Goal: Information Seeking & Learning: Compare options

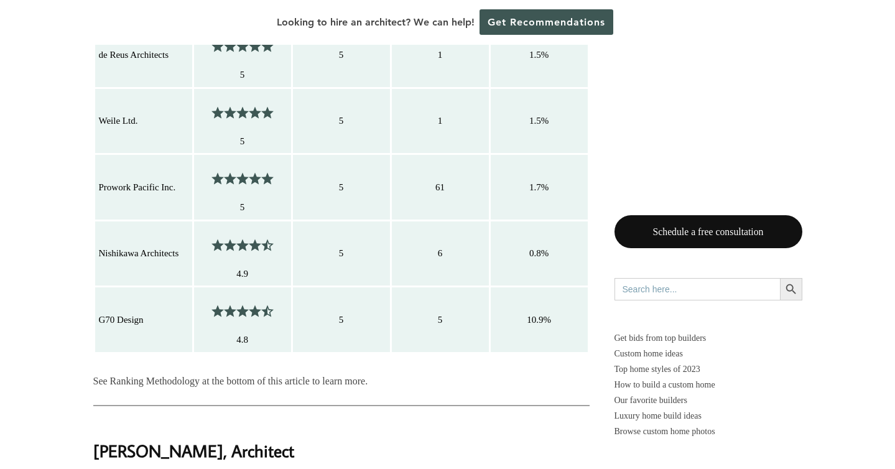
scroll to position [1678, 0]
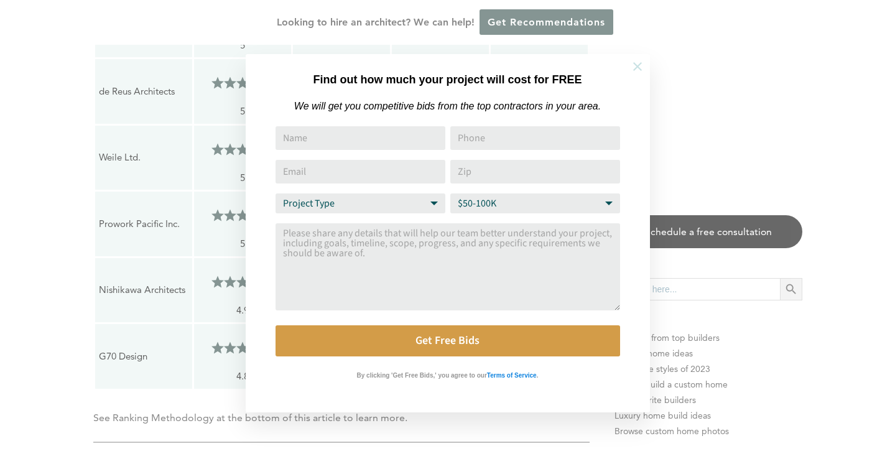
click at [639, 65] on icon at bounding box center [637, 66] width 9 height 9
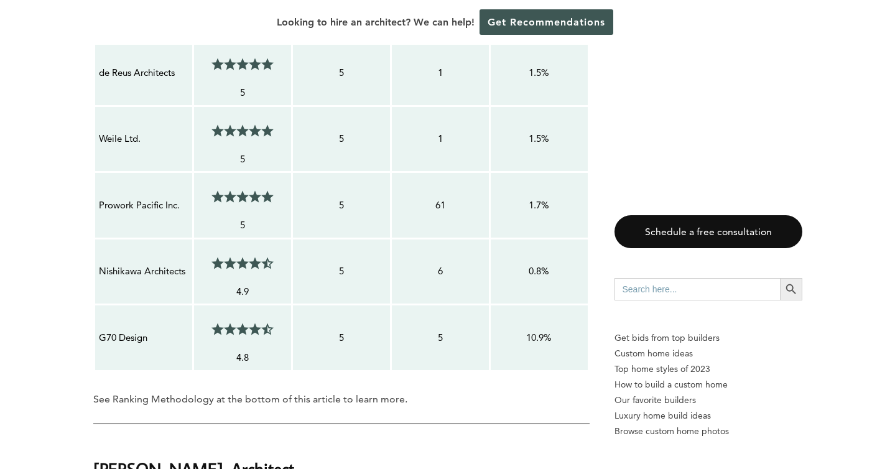
scroll to position [1698, 0]
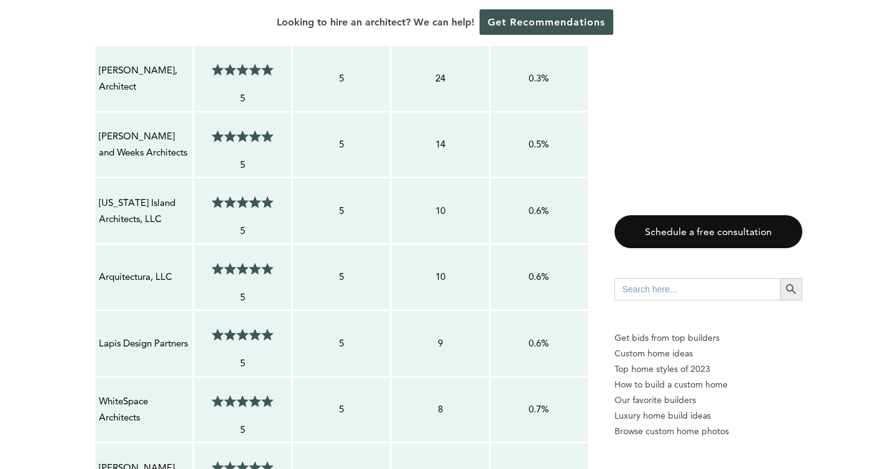
scroll to position [1167, 0]
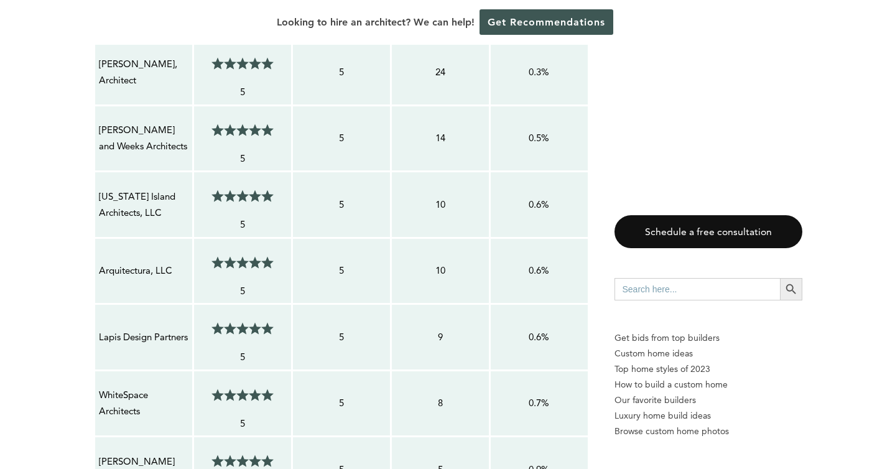
click at [151, 263] on p "Arquitectura, LLC" at bounding box center [144, 271] width 90 height 16
copy tr "Arquitectura, LLC 5/5"
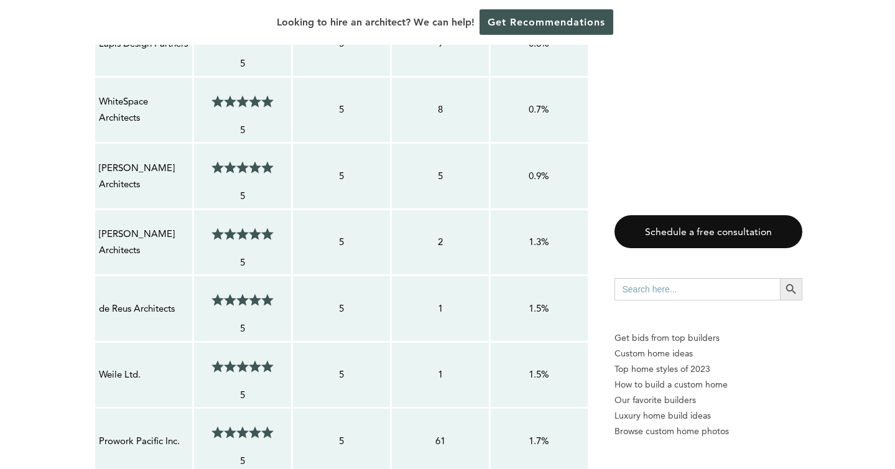
scroll to position [1485, 0]
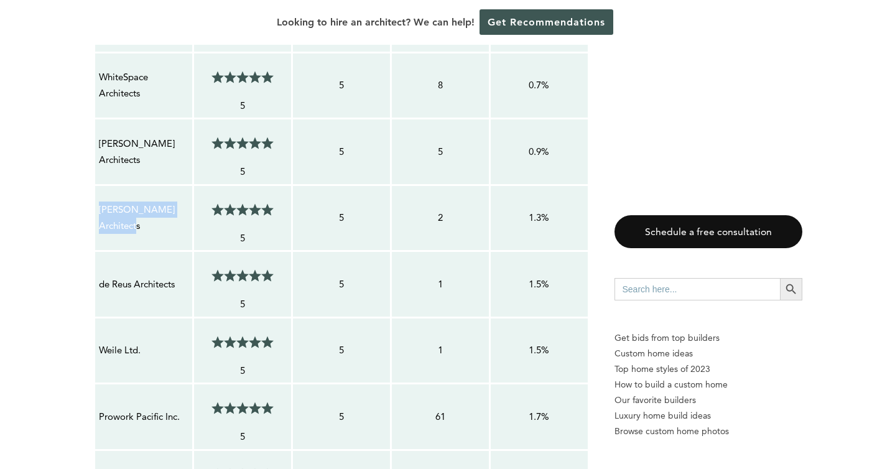
drag, startPoint x: 141, startPoint y: 209, endPoint x: 99, endPoint y: 190, distance: 45.9
click at [99, 202] on p "[PERSON_NAME] Architects" at bounding box center [144, 218] width 90 height 33
copy p "[PERSON_NAME] Architects"
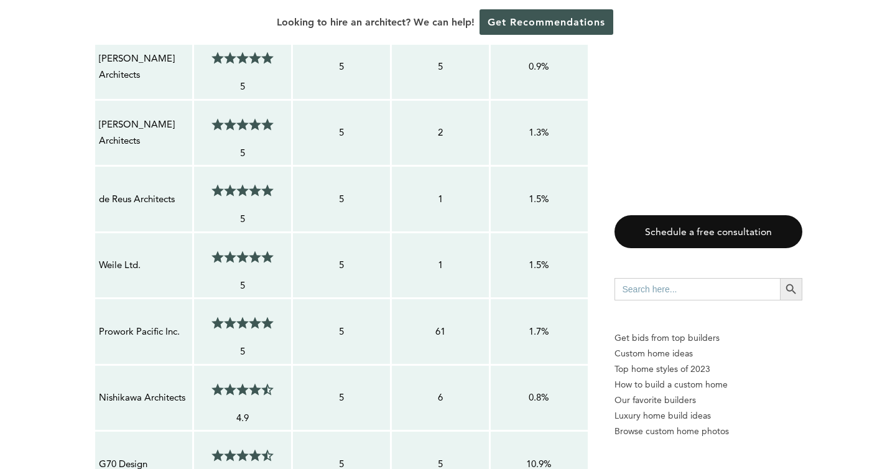
scroll to position [1573, 0]
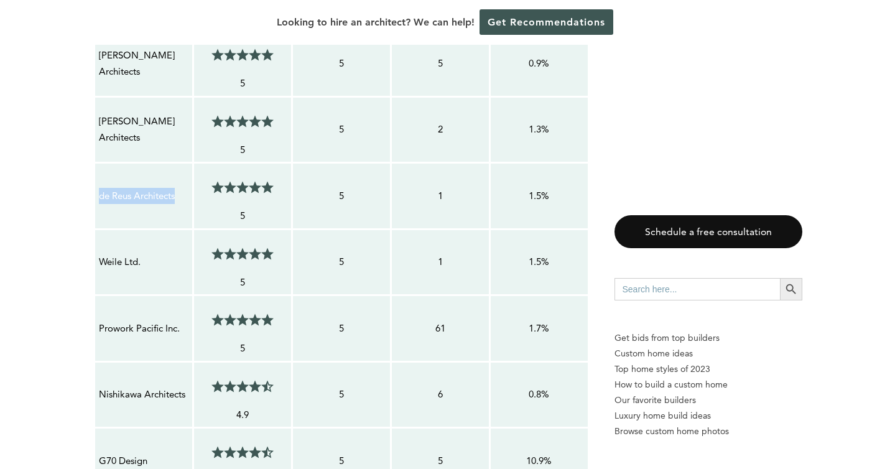
copy p "de Reus Architects"
drag, startPoint x: 98, startPoint y: 177, endPoint x: 180, endPoint y: 177, distance: 82.8
copy p "Weile Ltd."
drag, startPoint x: 141, startPoint y: 247, endPoint x: 99, endPoint y: 247, distance: 42.3
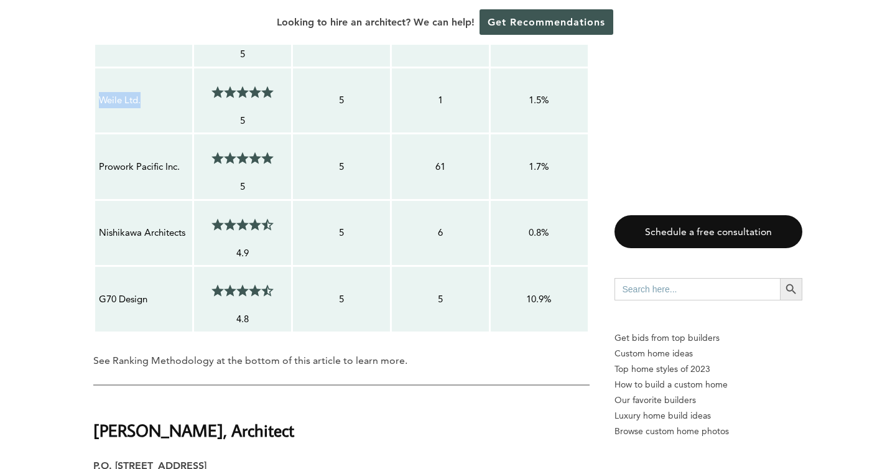
scroll to position [1736, 0]
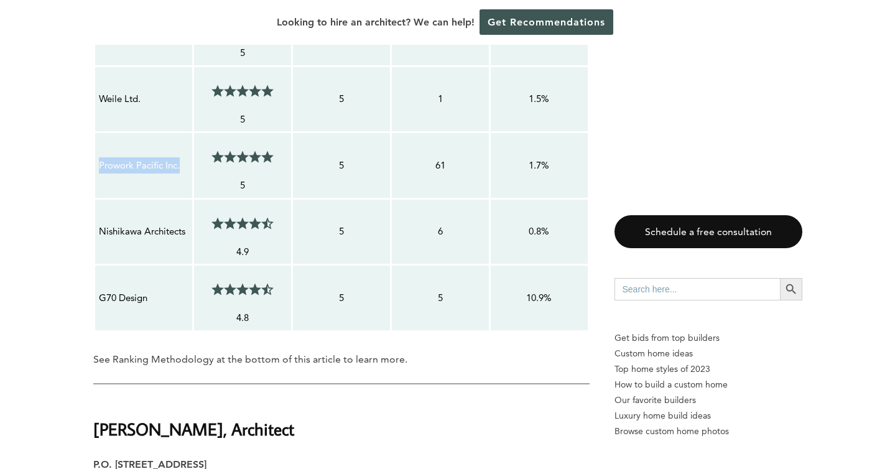
copy p "Prowork Pacific Inc."
drag, startPoint x: 100, startPoint y: 146, endPoint x: 181, endPoint y: 147, distance: 81.5
click at [181, 157] on p "Prowork Pacific Inc." at bounding box center [144, 165] width 90 height 16
copy p "G70 Design"
drag, startPoint x: 98, startPoint y: 281, endPoint x: 152, endPoint y: 284, distance: 53.6
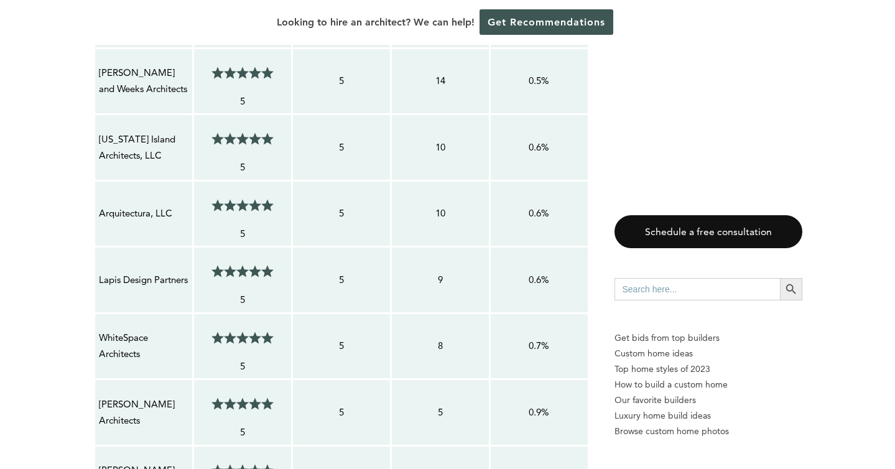
scroll to position [1226, 0]
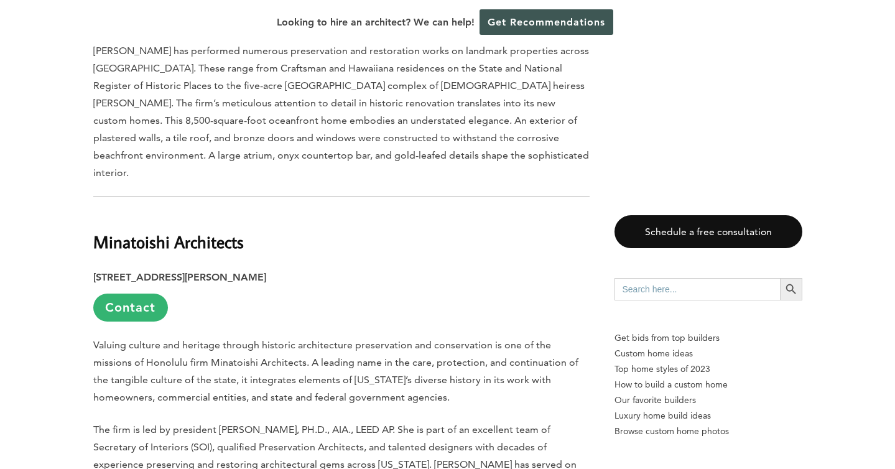
scroll to position [3731, 0]
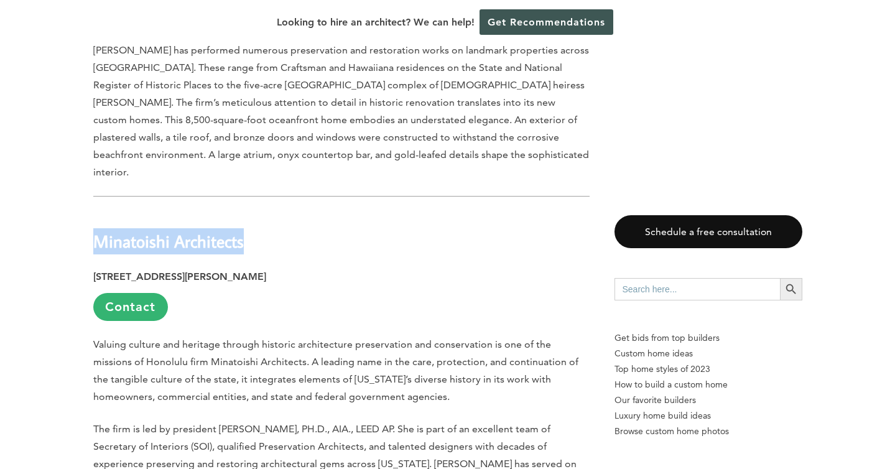
copy b "Minatoishi Architects"
drag, startPoint x: 95, startPoint y: 88, endPoint x: 253, endPoint y: 80, distance: 158.3
click at [253, 212] on h2 "Minatoishi Architects" at bounding box center [341, 233] width 497 height 43
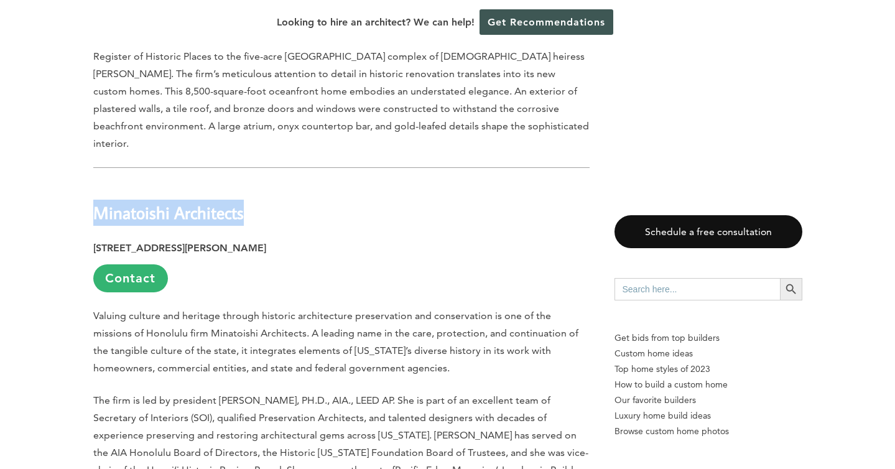
scroll to position [3764, 0]
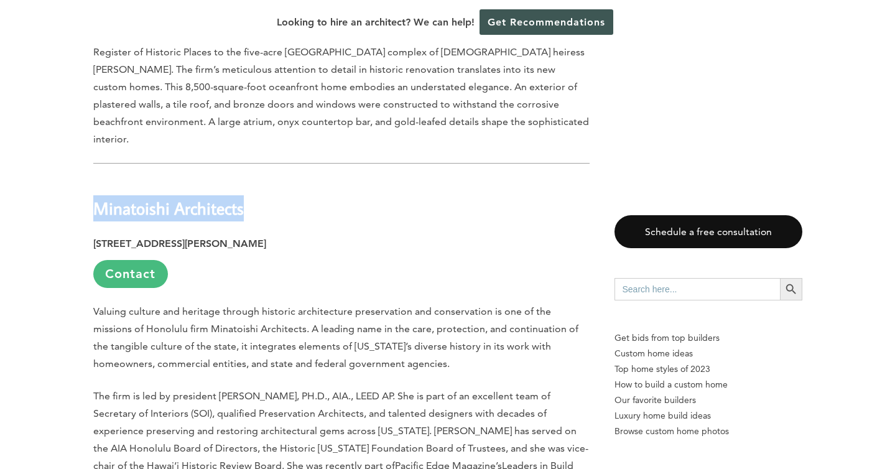
click at [126, 260] on link "Contact" at bounding box center [130, 274] width 75 height 28
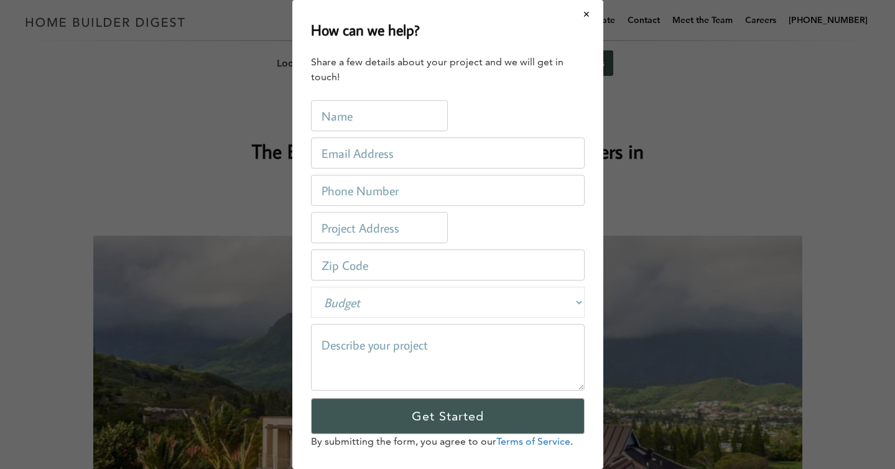
scroll to position [0, 0]
click at [590, 14] on button "Close modal" at bounding box center [587, 14] width 33 height 26
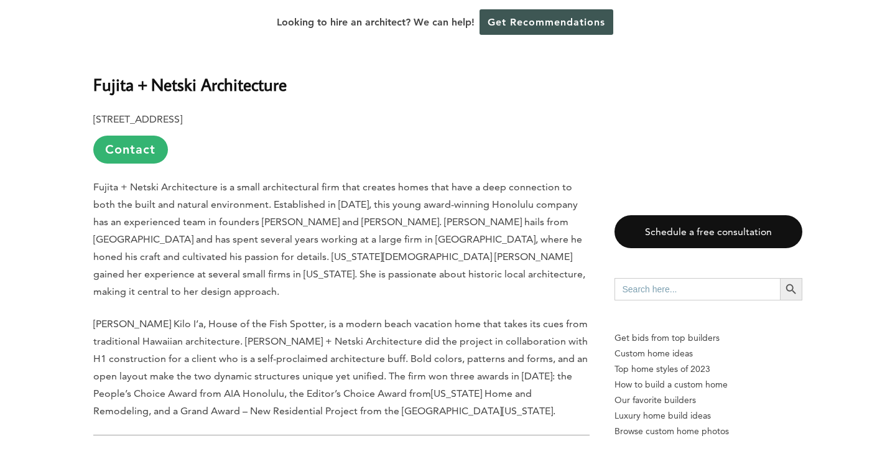
scroll to position [1443, 0]
click at [273, 72] on b "Fujita + Netski Architecture" at bounding box center [190, 83] width 194 height 22
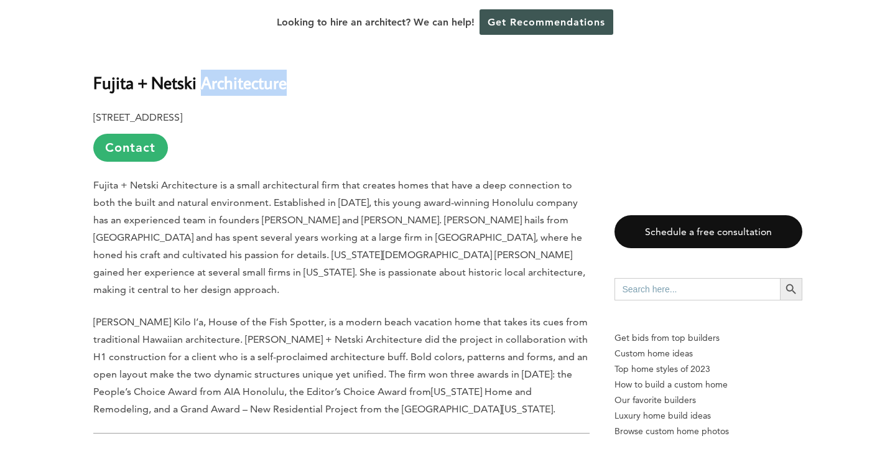
click at [273, 72] on b "Fujita + Netski Architecture" at bounding box center [190, 83] width 194 height 22
copy div "Fujita + Netski Architecture"
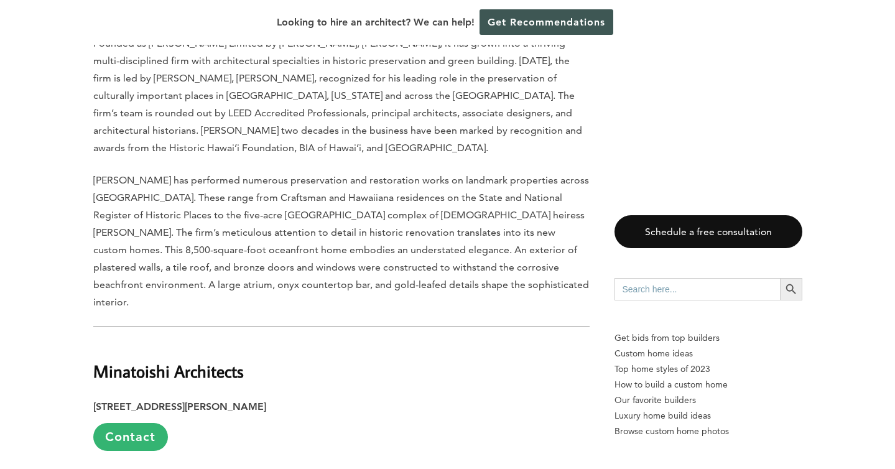
scroll to position [3593, 0]
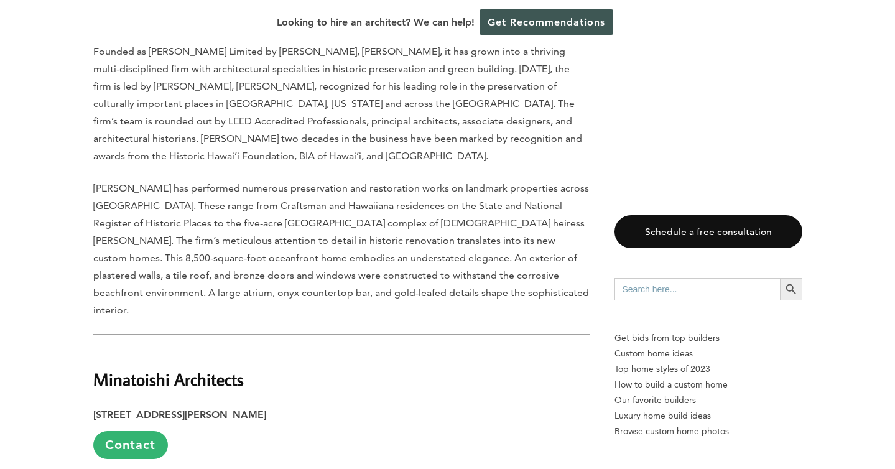
click at [132, 368] on b "Minatoishi Architects" at bounding box center [168, 379] width 151 height 22
copy div "Minatoishi Architects"
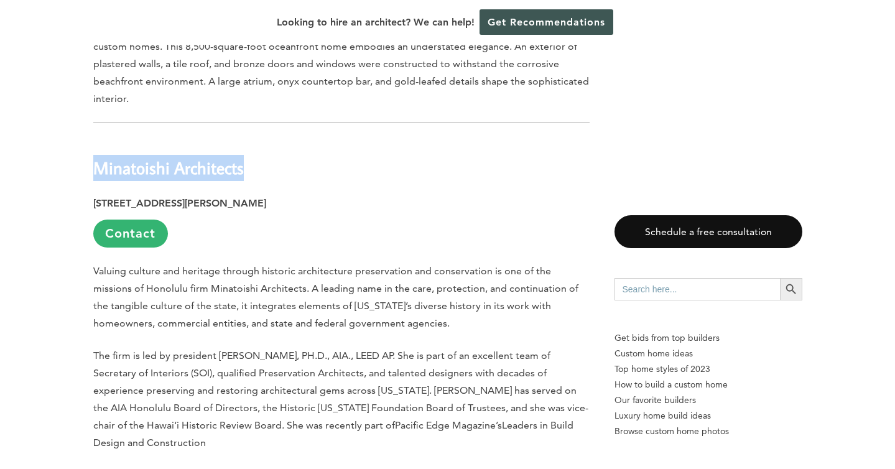
scroll to position [3803, 0]
